Goal: Check status: Check status

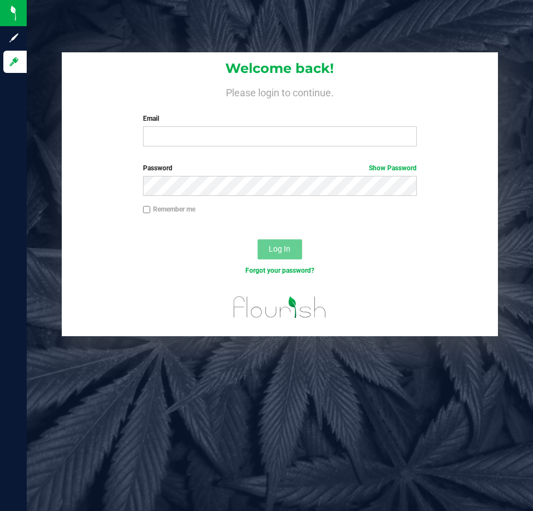
type input "[EMAIL_ADDRESS][DOMAIN_NAME]"
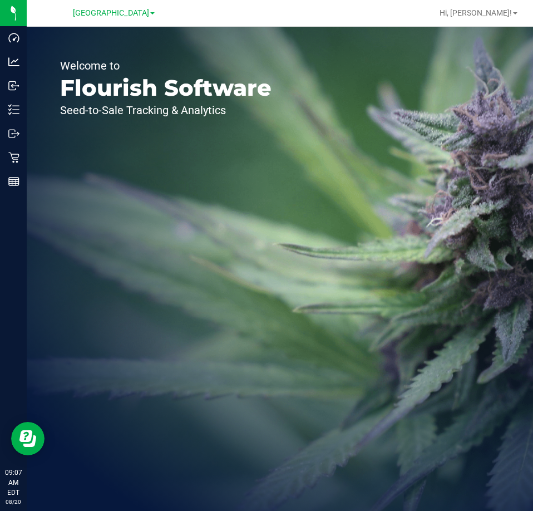
click at [432, 5] on div at bounding box center [315, 13] width 233 height 22
click at [274, 7] on div at bounding box center [315, 13] width 233 height 22
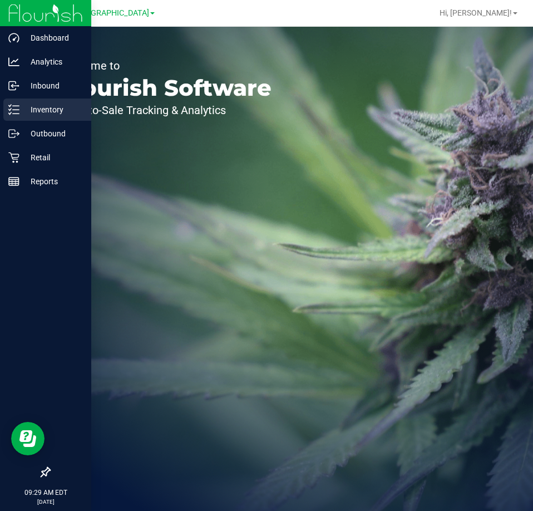
click at [30, 111] on p "Inventory" at bounding box center [52, 109] width 67 height 13
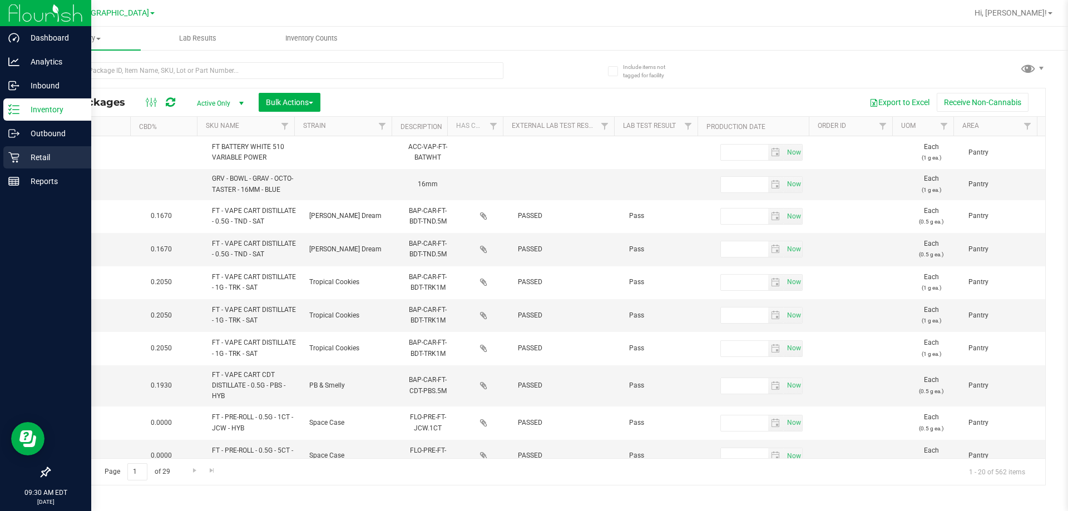
click at [43, 152] on p "Retail" at bounding box center [52, 157] width 67 height 13
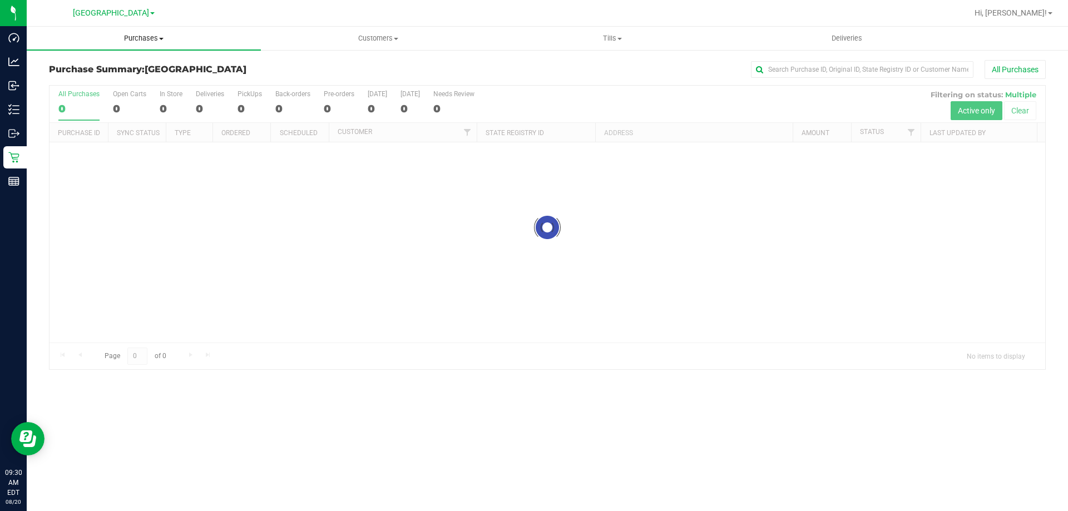
click at [137, 38] on span "Purchases" at bounding box center [144, 38] width 234 height 10
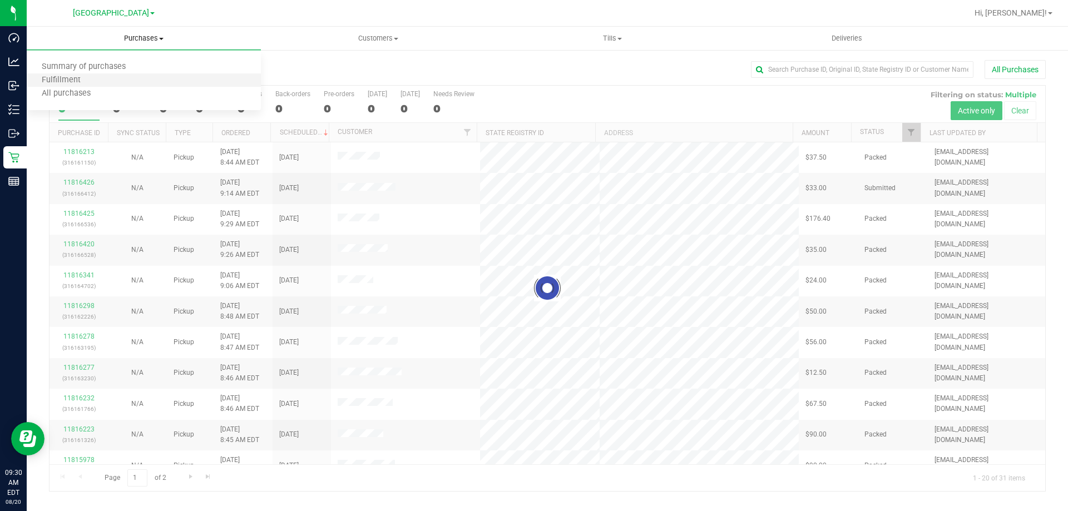
click at [132, 76] on li "Fulfillment" at bounding box center [144, 80] width 234 height 13
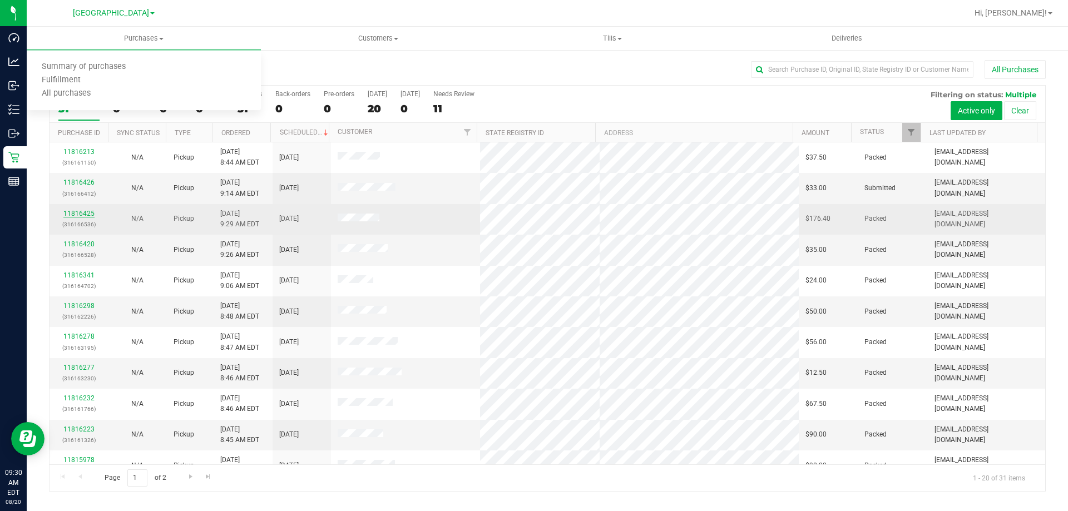
click at [86, 215] on link "11816425" at bounding box center [78, 214] width 31 height 8
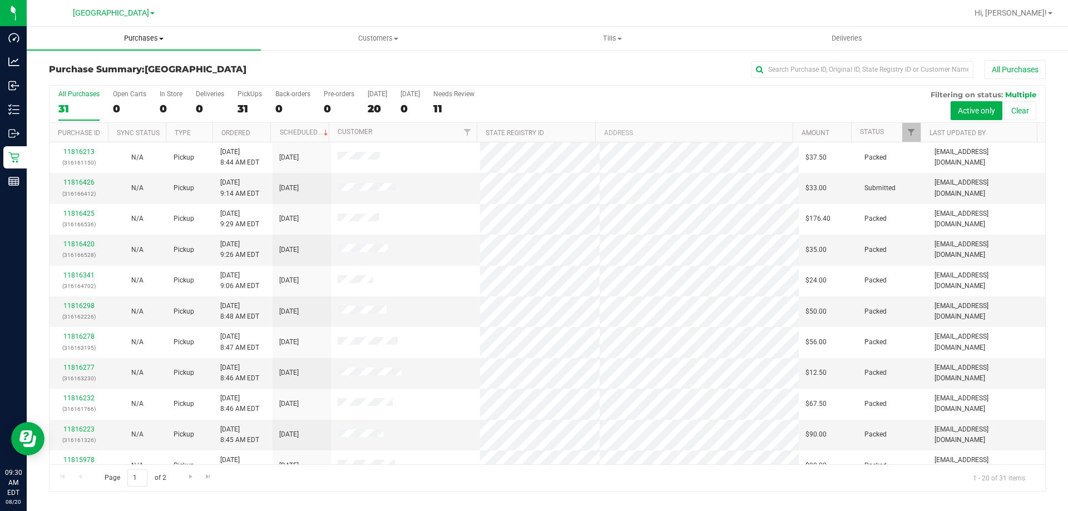
click at [144, 38] on span "Purchases" at bounding box center [144, 38] width 234 height 10
click at [126, 78] on li "Fulfillment" at bounding box center [144, 80] width 234 height 13
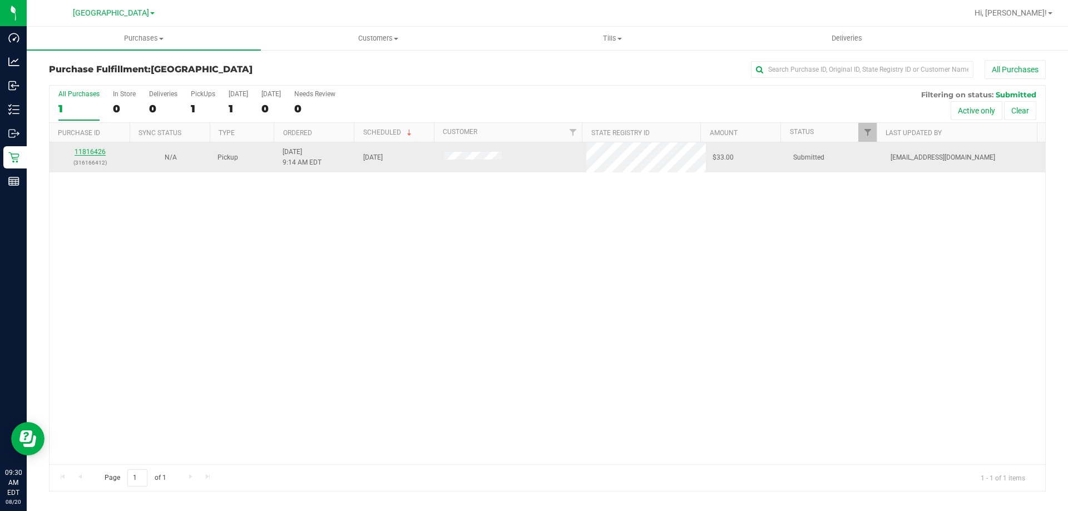
click at [98, 154] on link "11816426" at bounding box center [90, 152] width 31 height 8
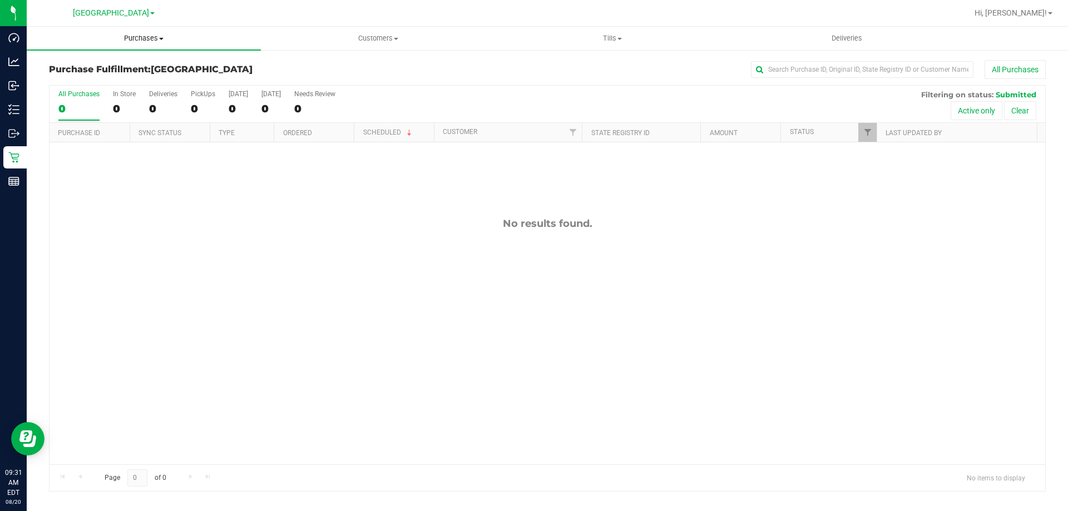
click at [151, 37] on span "Purchases" at bounding box center [144, 38] width 234 height 10
click at [119, 78] on li "Fulfillment" at bounding box center [144, 80] width 234 height 13
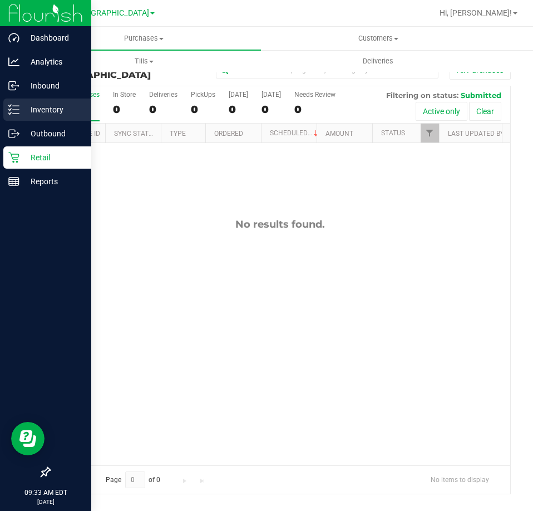
click at [43, 106] on p "Inventory" at bounding box center [52, 109] width 67 height 13
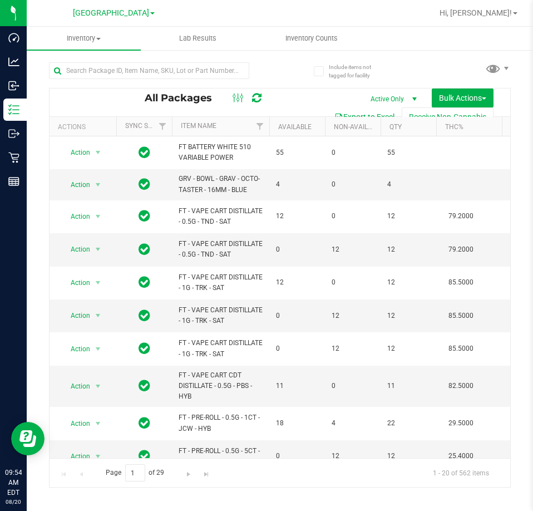
drag, startPoint x: 465, startPoint y: 28, endPoint x: 519, endPoint y: 38, distance: 54.9
click at [467, 29] on ul "Inventory All packages All inventory Waste log Create inventory Lab Results Inv…" at bounding box center [293, 39] width 533 height 24
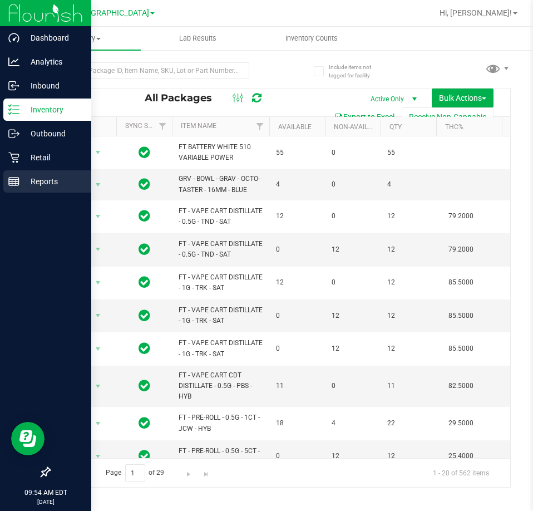
click at [45, 179] on p "Reports" at bounding box center [52, 181] width 67 height 13
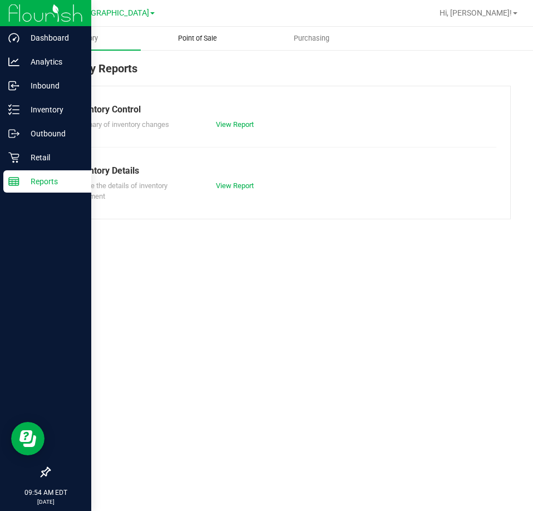
click at [215, 40] on span "Point of Sale" at bounding box center [197, 38] width 69 height 10
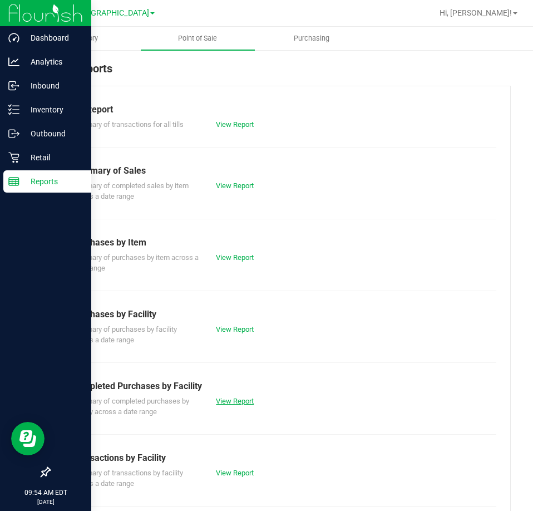
click at [243, 401] on link "View Report" at bounding box center [235, 401] width 38 height 8
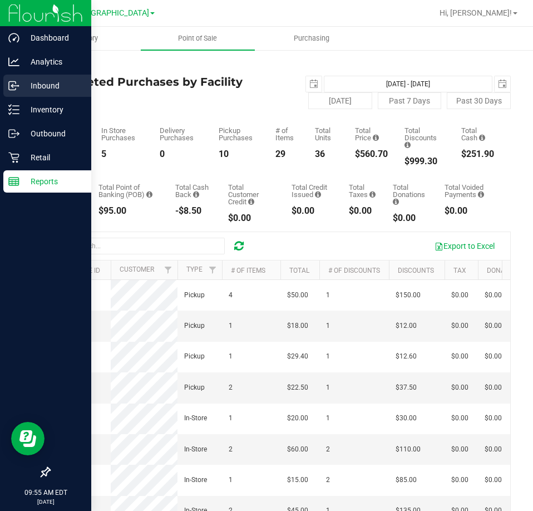
click at [46, 81] on p "Inbound" at bounding box center [52, 85] width 67 height 13
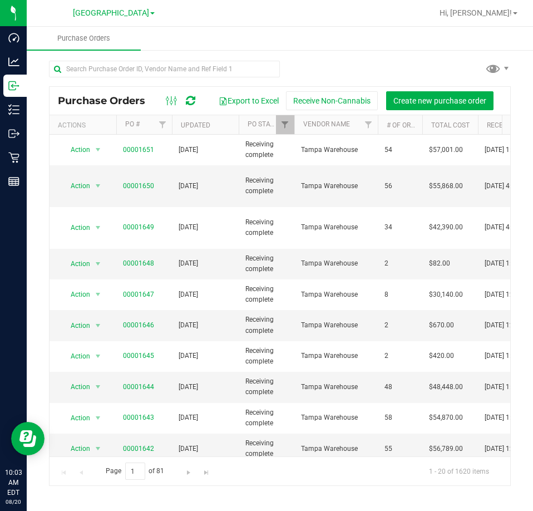
drag, startPoint x: 148, startPoint y: 41, endPoint x: 147, endPoint y: 12, distance: 28.4
click at [148, 41] on ul "Purchase Orders" at bounding box center [293, 39] width 533 height 24
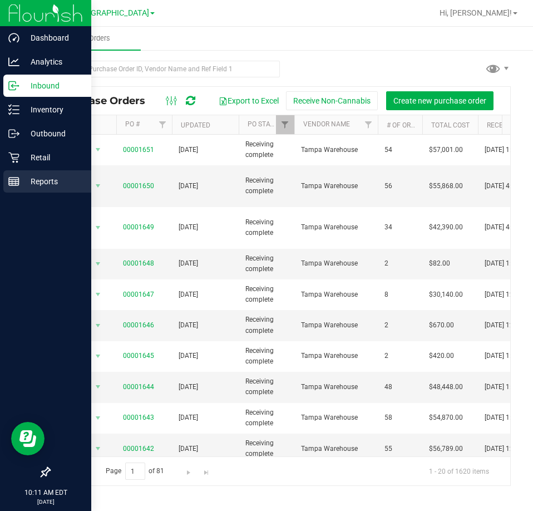
click at [43, 187] on p "Reports" at bounding box center [52, 181] width 67 height 13
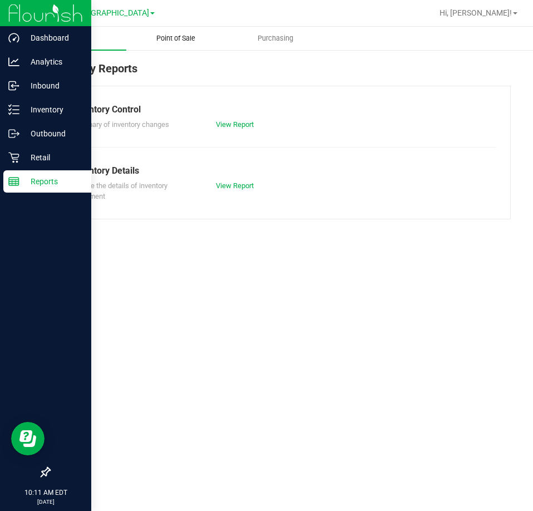
click at [173, 35] on span "Point of Sale" at bounding box center [175, 38] width 69 height 10
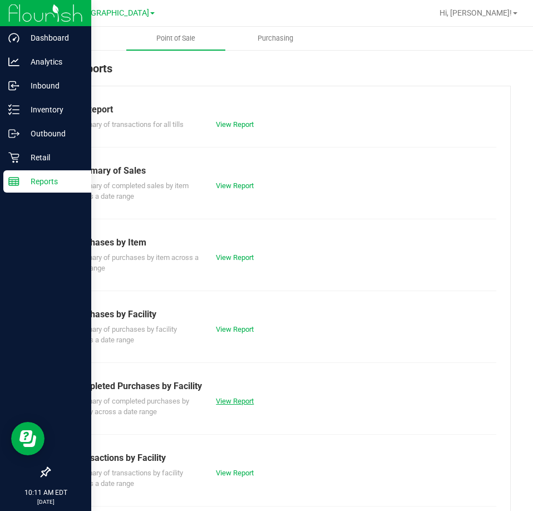
click at [230, 401] on link "View Report" at bounding box center [235, 401] width 38 height 8
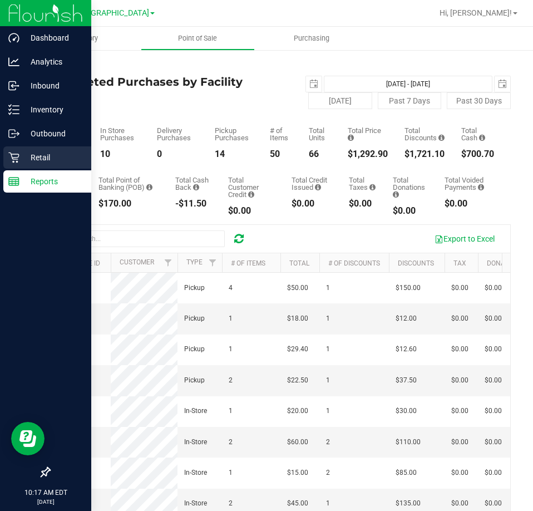
click at [37, 156] on p "Retail" at bounding box center [52, 157] width 67 height 13
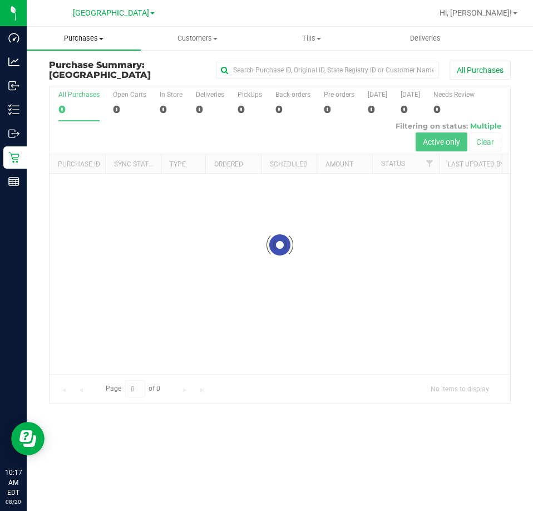
click at [94, 36] on span "Purchases" at bounding box center [84, 38] width 114 height 10
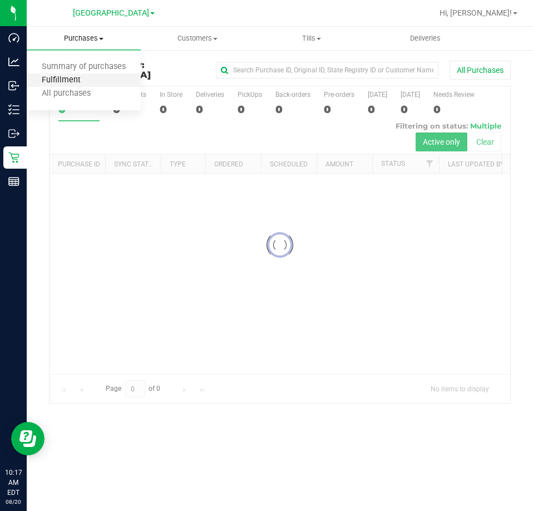
click at [86, 84] on span "Fulfillment" at bounding box center [61, 80] width 69 height 9
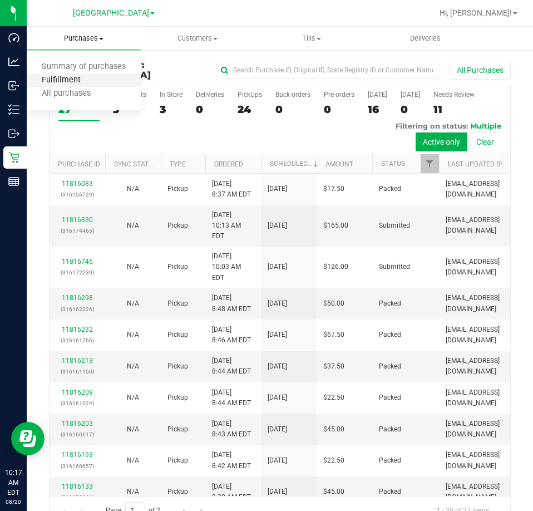
click at [75, 82] on span "Fulfillment" at bounding box center [61, 80] width 69 height 9
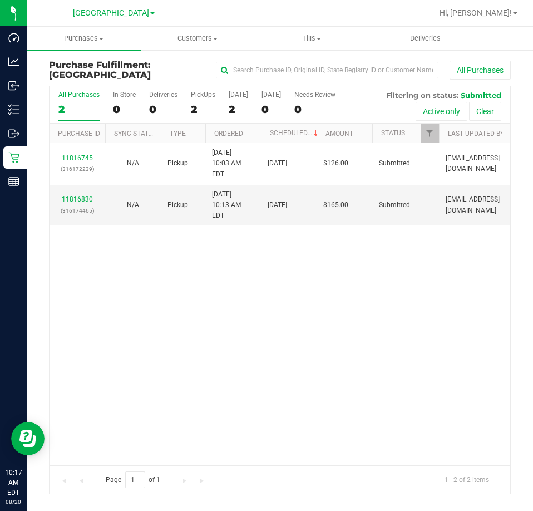
click at [329, 11] on div at bounding box center [315, 13] width 233 height 22
click at [368, 16] on div at bounding box center [315, 13] width 233 height 22
